Goal: Answer question/provide support

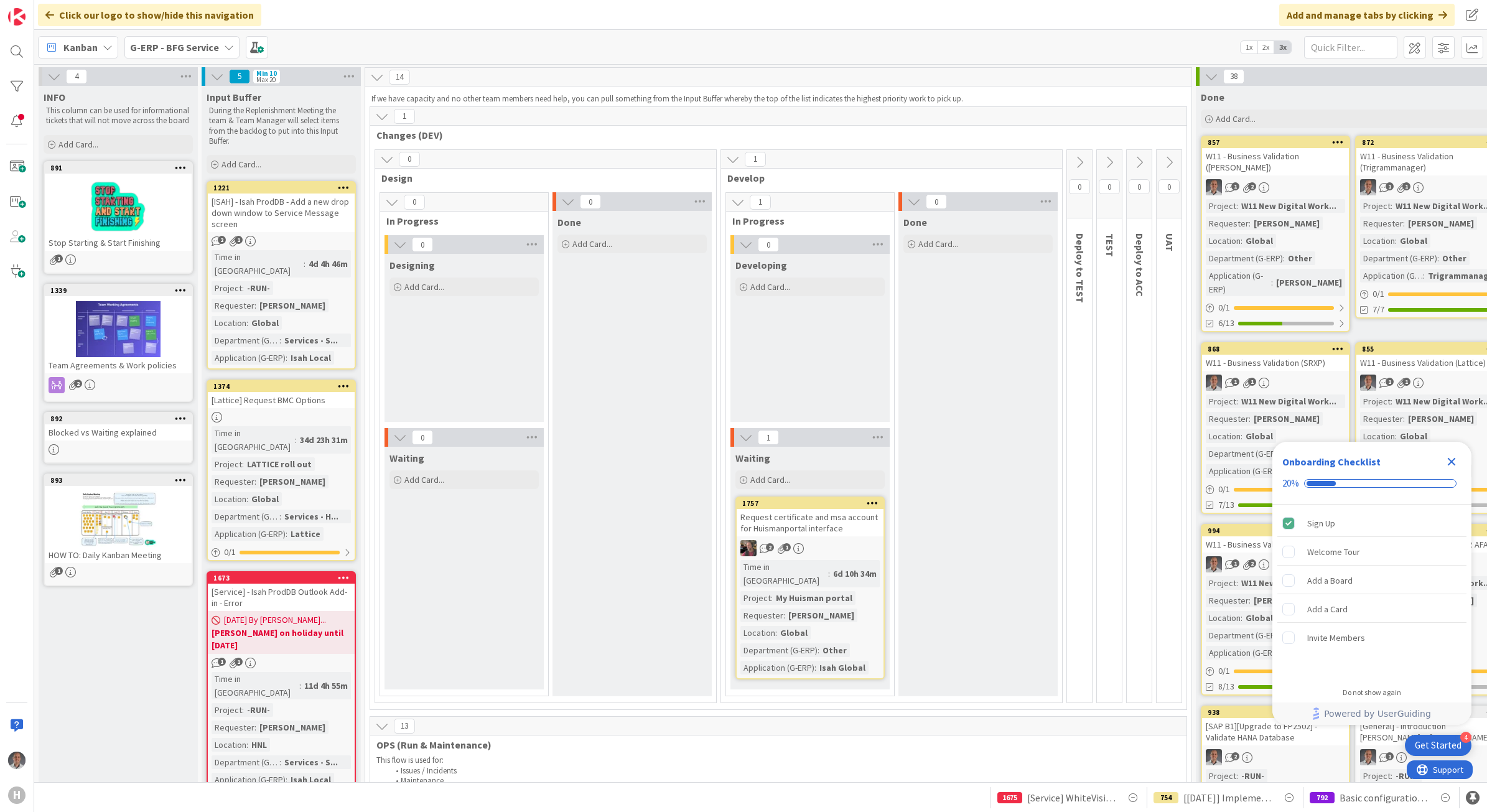
click at [1454, 459] on icon "Close Checklist" at bounding box center [1452, 462] width 15 height 15
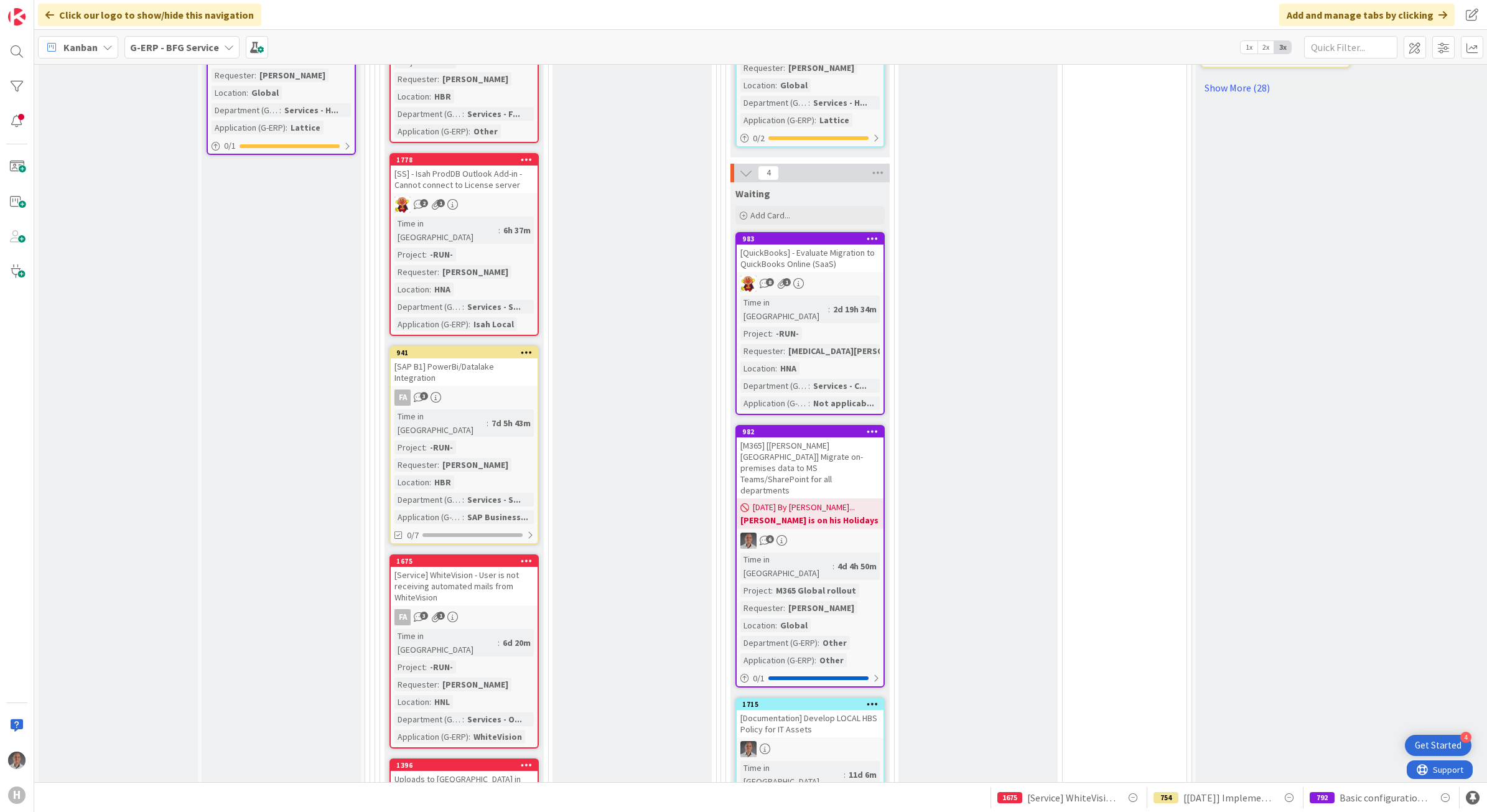
scroll to position [1011, 0]
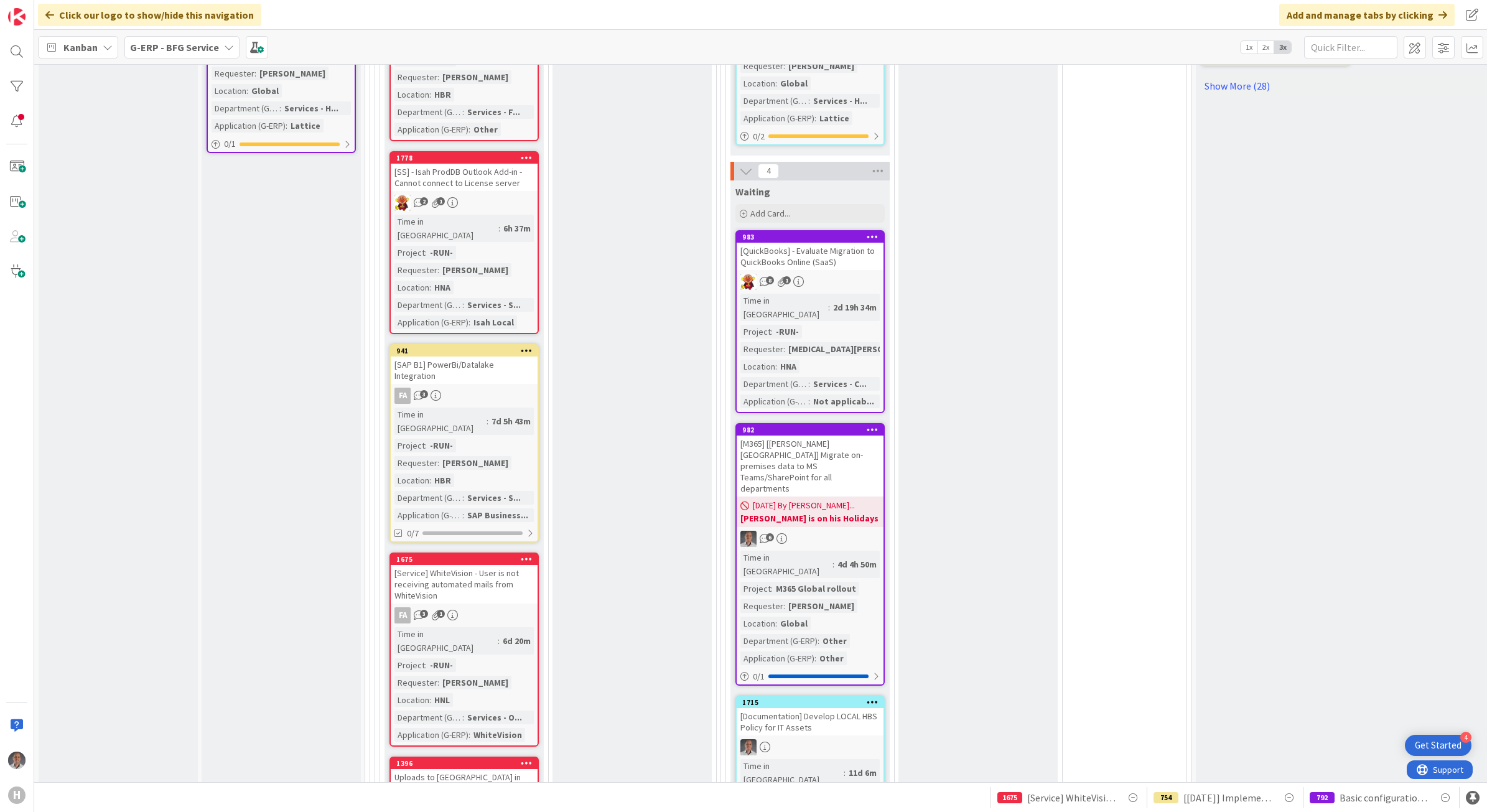
click at [505, 565] on div "[Service] WhiteVision - User is not receiving automated mails from WhiteVision" at bounding box center [464, 584] width 147 height 39
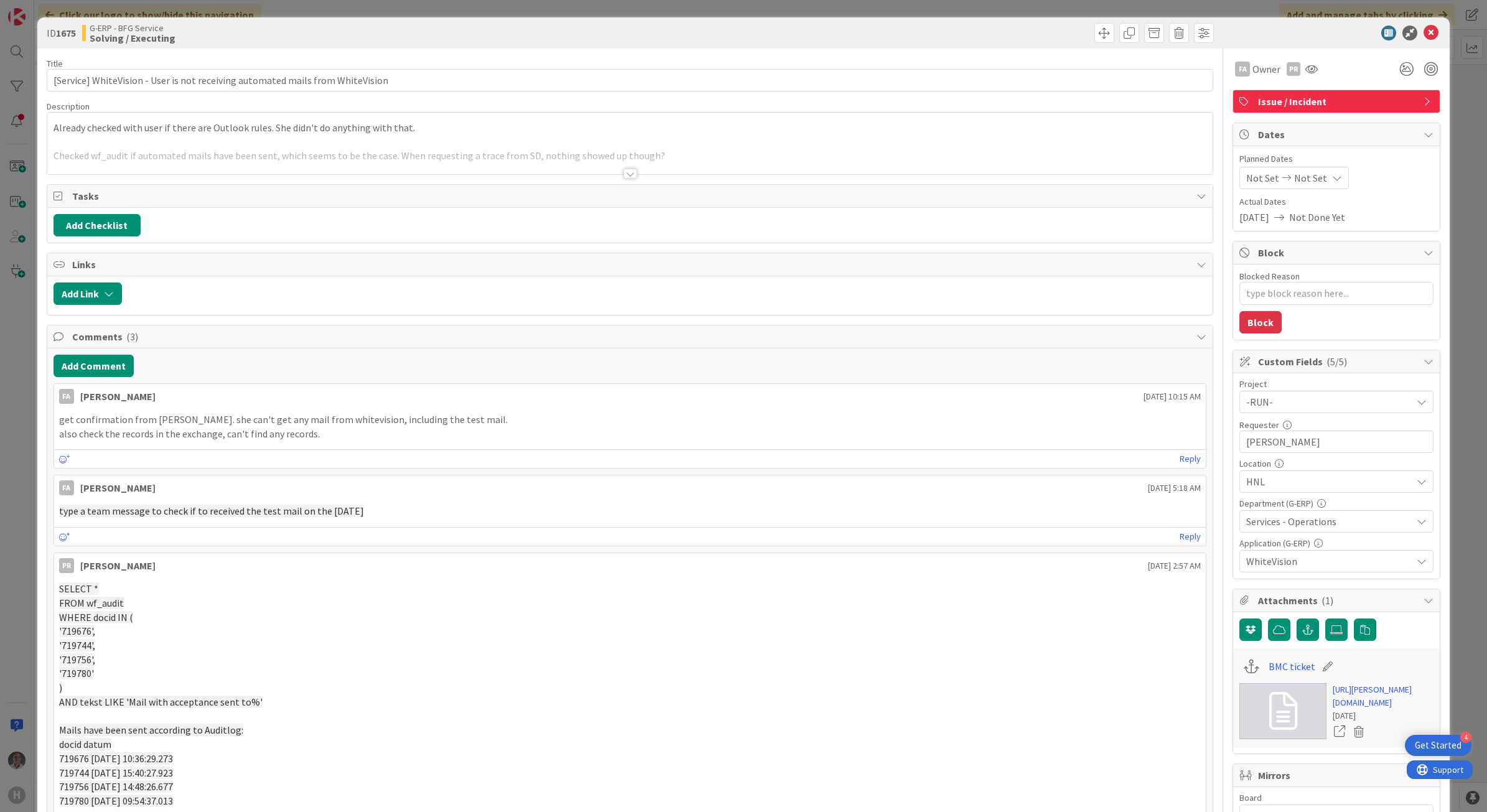
type textarea "x"
click at [1336, 695] on link "[URL][PERSON_NAME][DOMAIN_NAME]" at bounding box center [1383, 695] width 101 height 26
